Goal: Find specific page/section: Find specific page/section

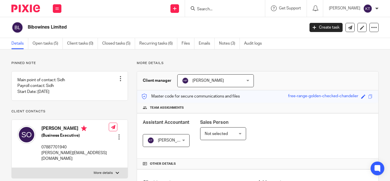
scroll to position [108, 0]
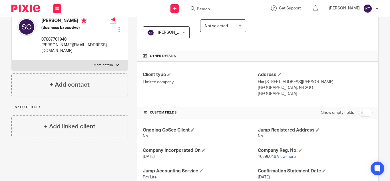
click at [215, 7] on input "Search" at bounding box center [221, 9] width 51 height 5
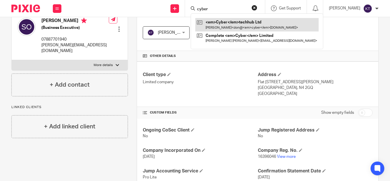
type input "cyber"
click at [224, 23] on link at bounding box center [256, 24] width 123 height 13
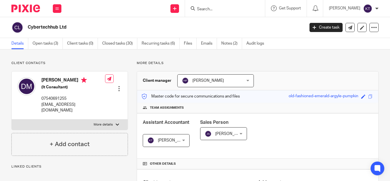
scroll to position [158, 0]
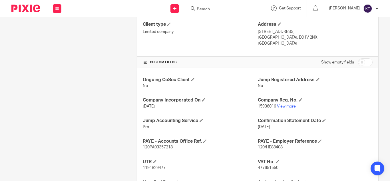
click at [280, 106] on link "View more" at bounding box center [286, 106] width 19 height 4
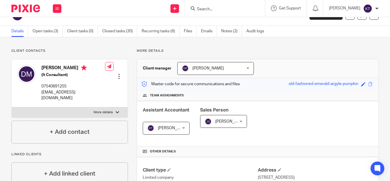
scroll to position [0, 0]
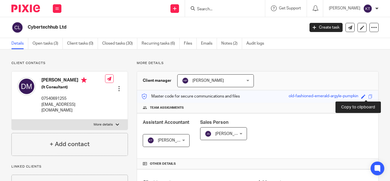
click at [368, 97] on span at bounding box center [370, 96] width 4 height 4
